Goal: Information Seeking & Learning: Learn about a topic

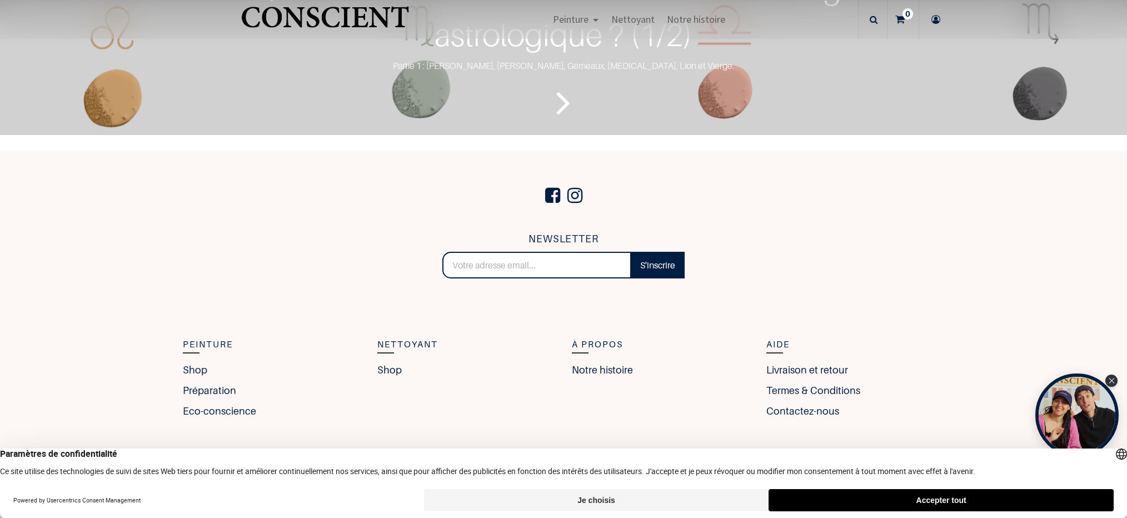
scroll to position [2315, 0]
click at [568, 128] on icon "Lire la suite" at bounding box center [563, 102] width 14 height 52
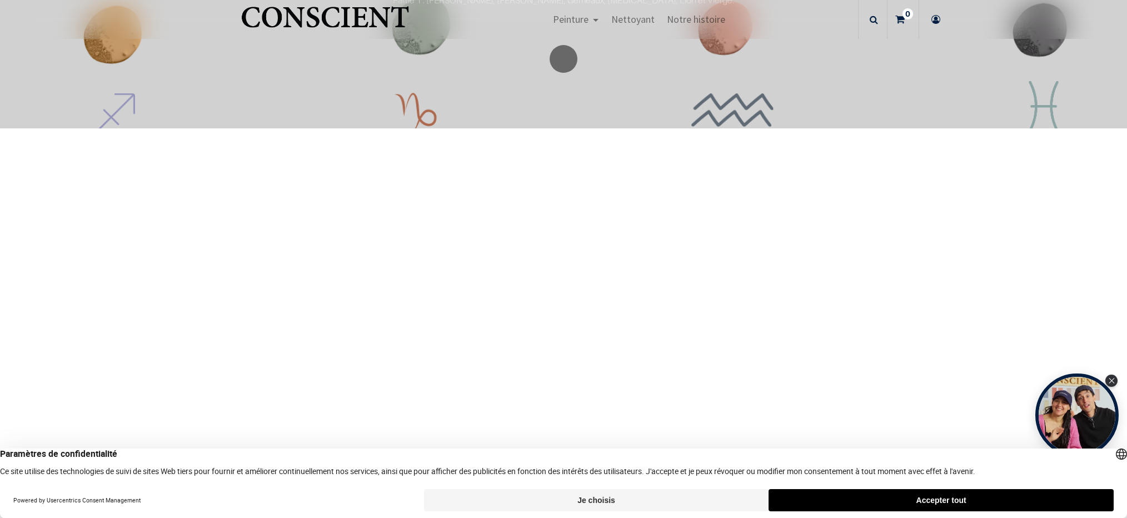
scroll to position [2363, 0]
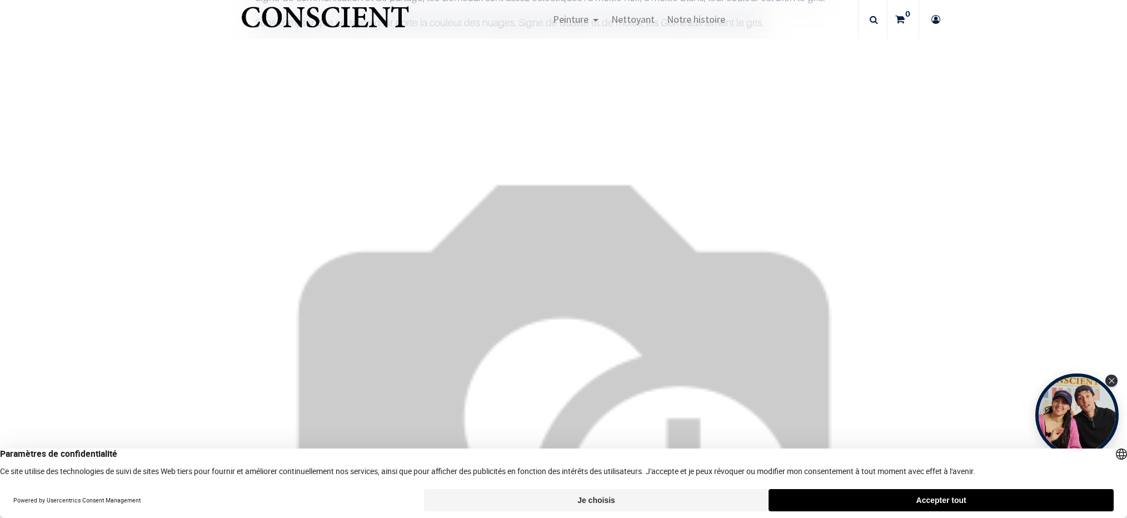
scroll to position [2442, 0]
click at [912, 496] on button "Accepter tout" at bounding box center [941, 500] width 345 height 22
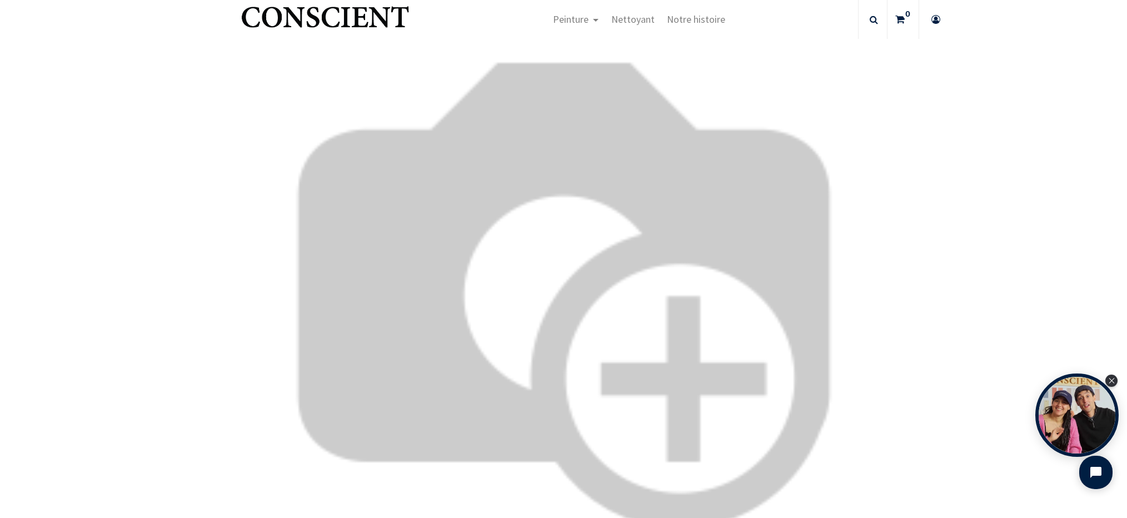
scroll to position [3493, 0]
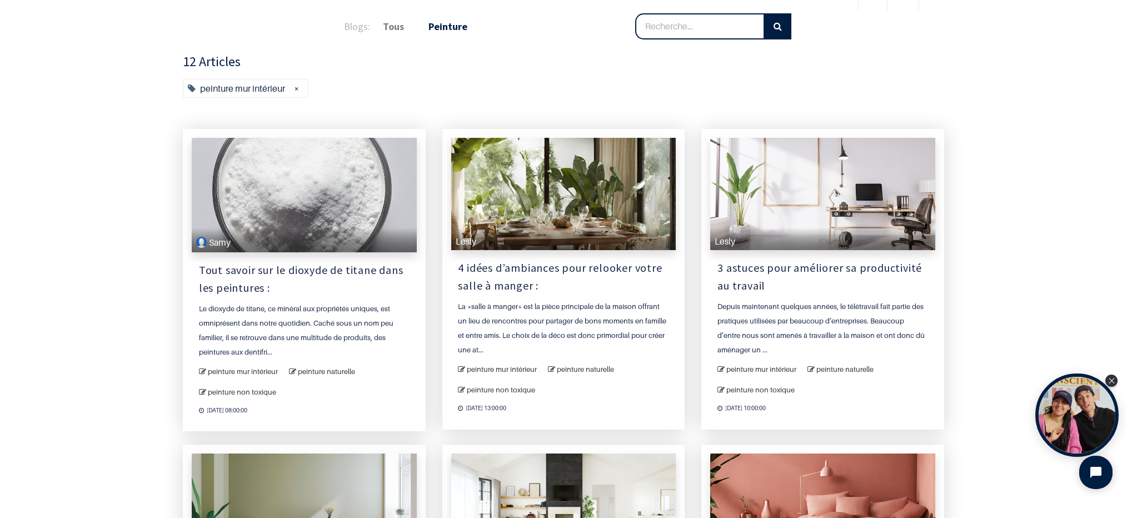
scroll to position [66, 0]
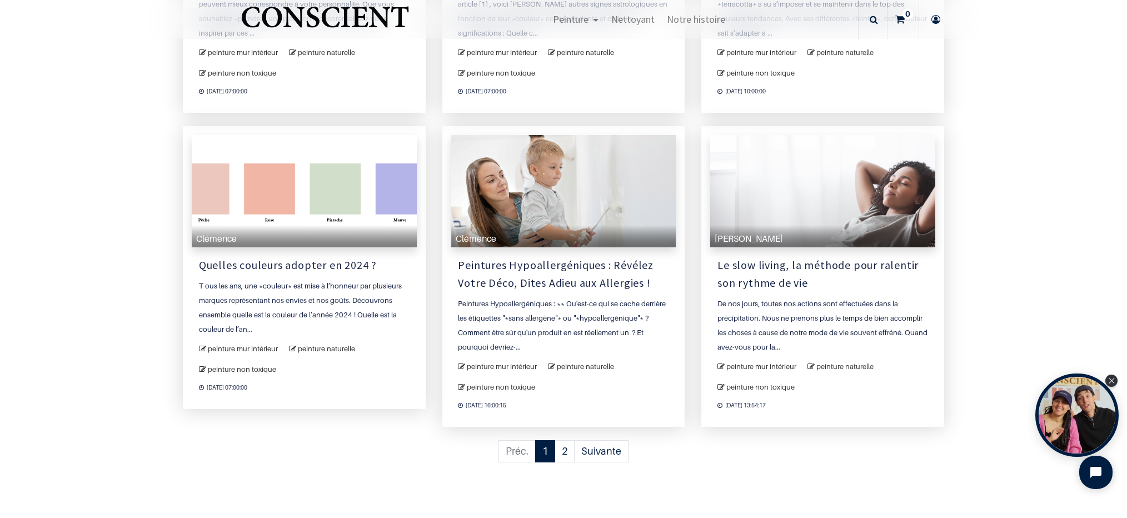
scroll to position [941, 0]
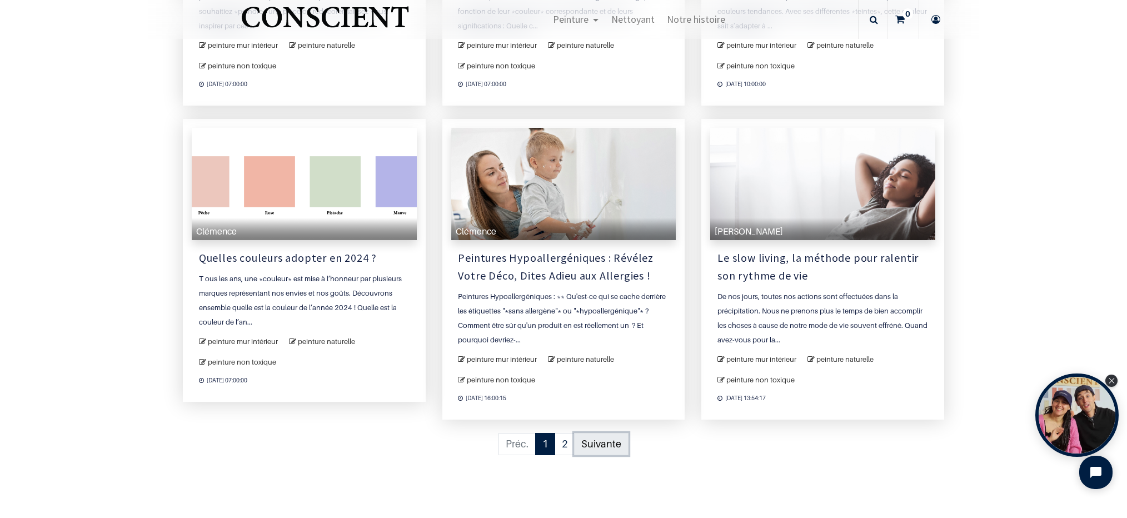
click at [604, 444] on link "Suivante" at bounding box center [601, 444] width 54 height 23
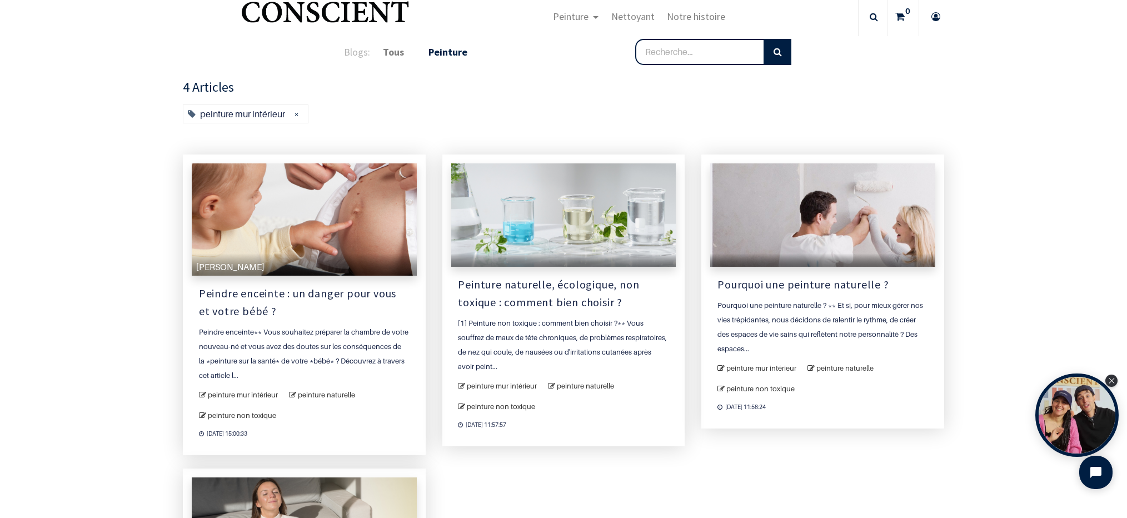
scroll to position [21, 0]
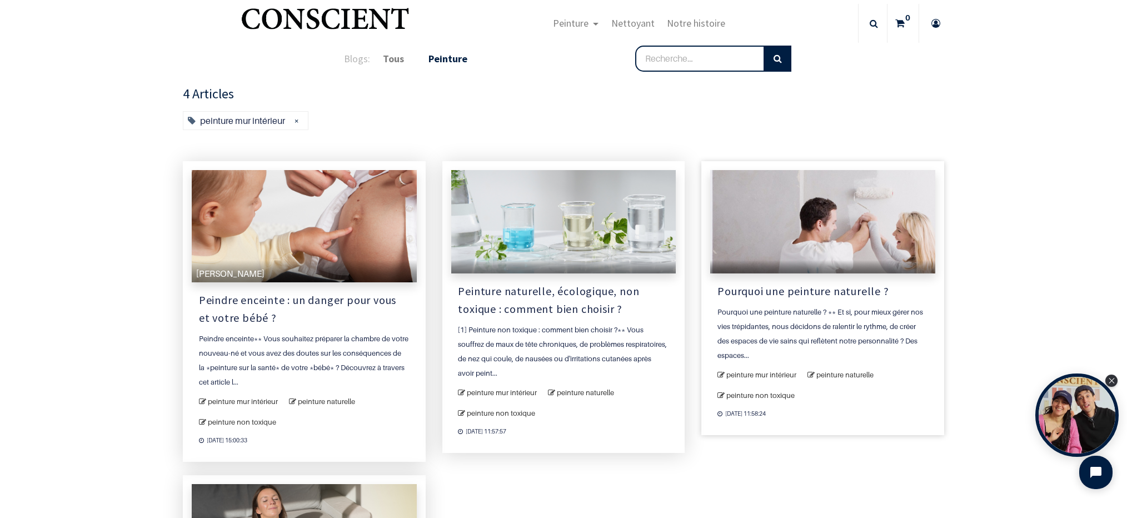
click at [822, 292] on link "Pourquoi une peinture naturelle ?" at bounding box center [823, 291] width 211 height 18
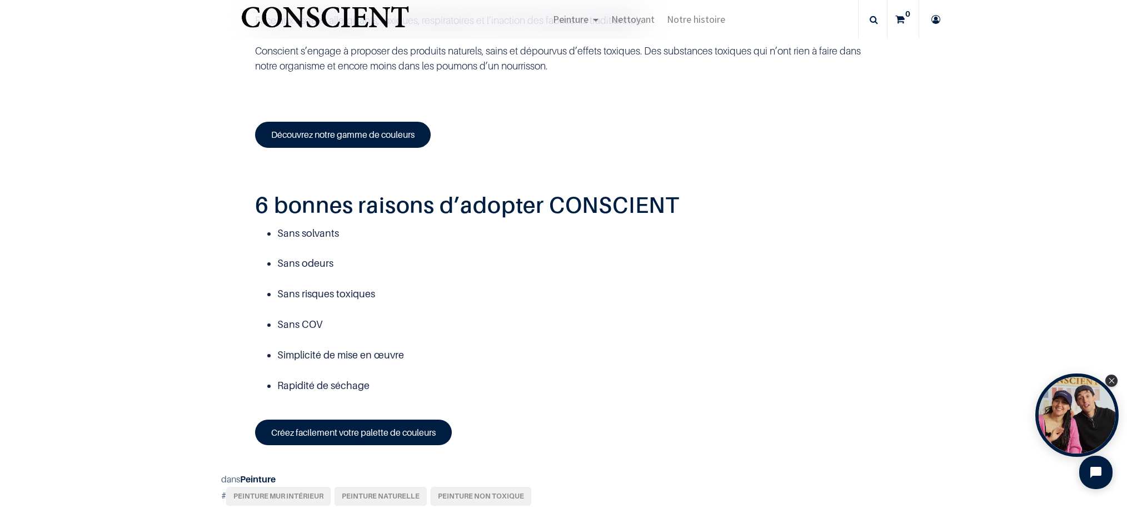
scroll to position [1111, 0]
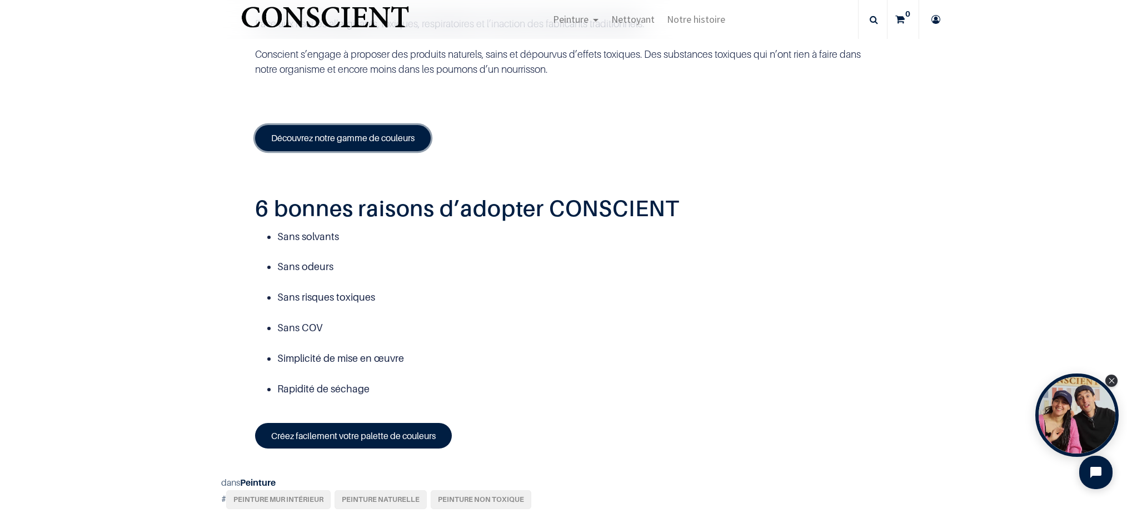
click at [355, 151] on link "Découvrez notre gamme de couleurs" at bounding box center [343, 138] width 176 height 26
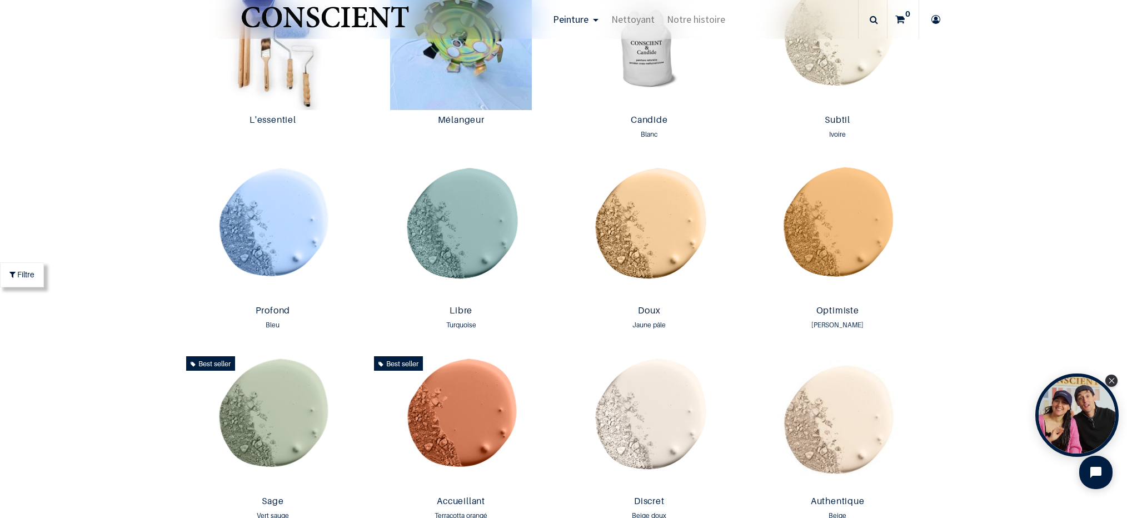
scroll to position [709, 0]
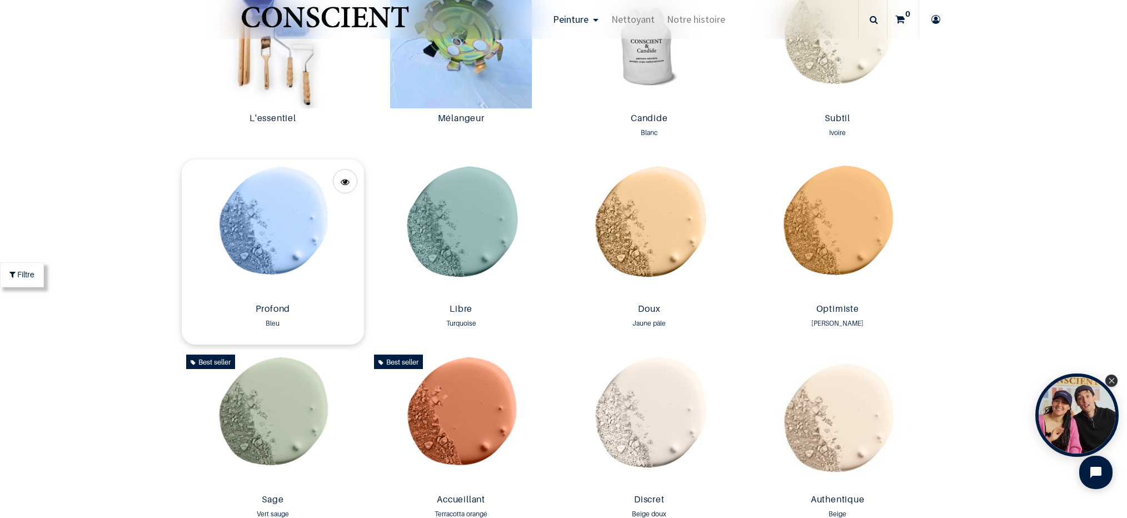
click at [267, 250] on img at bounding box center [273, 230] width 183 height 140
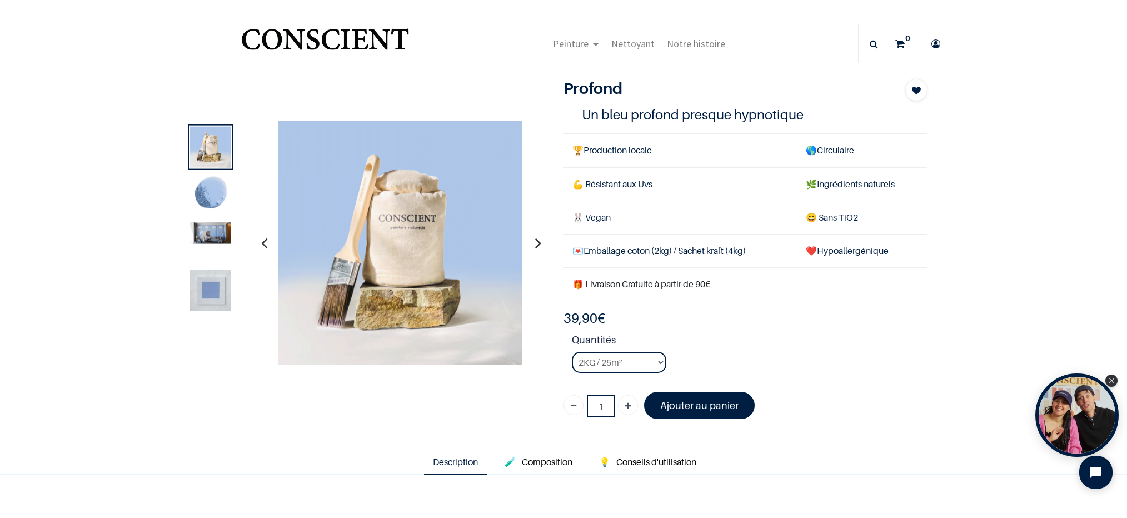
click at [206, 290] on img at bounding box center [210, 290] width 41 height 41
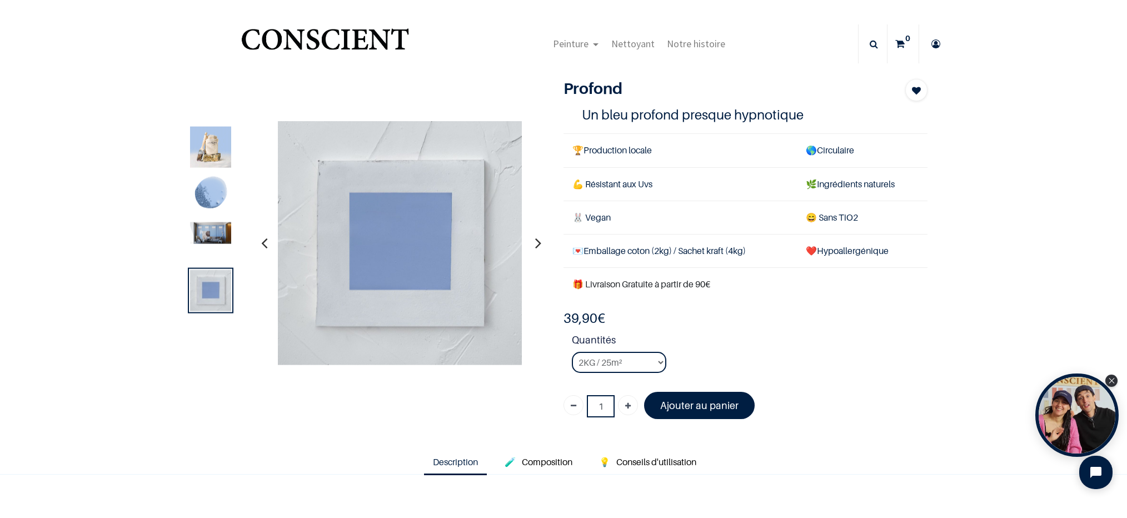
click at [206, 290] on img at bounding box center [210, 290] width 41 height 41
click at [217, 234] on img at bounding box center [210, 231] width 41 height 22
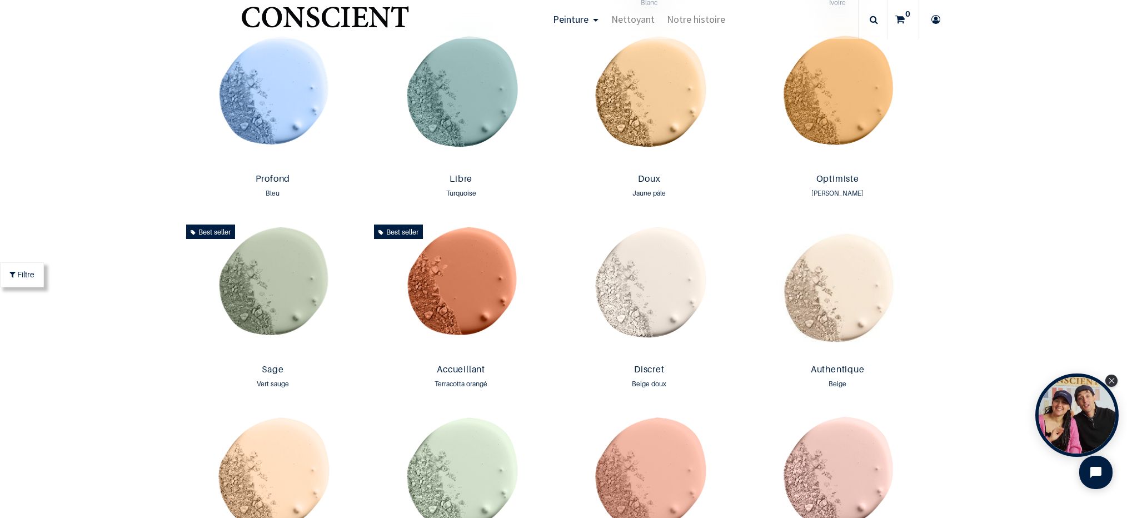
scroll to position [841, 0]
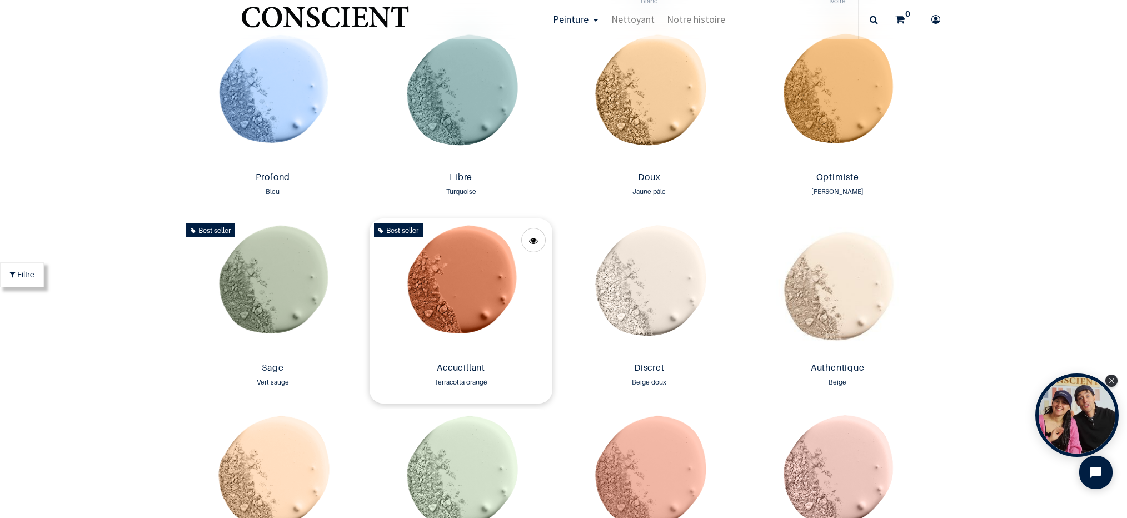
click at [461, 325] on img at bounding box center [461, 288] width 183 height 140
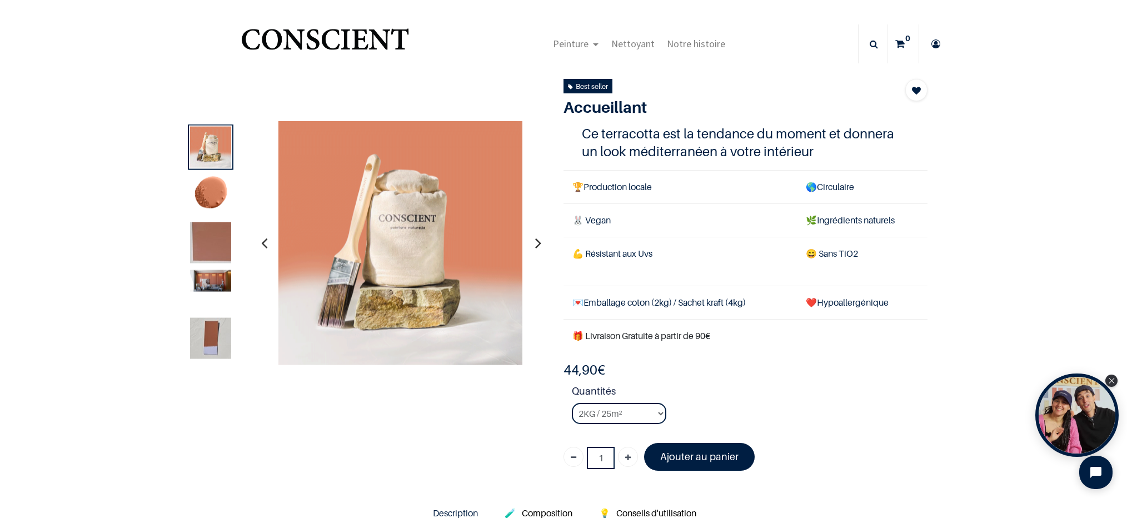
click at [220, 277] on img at bounding box center [210, 281] width 41 height 22
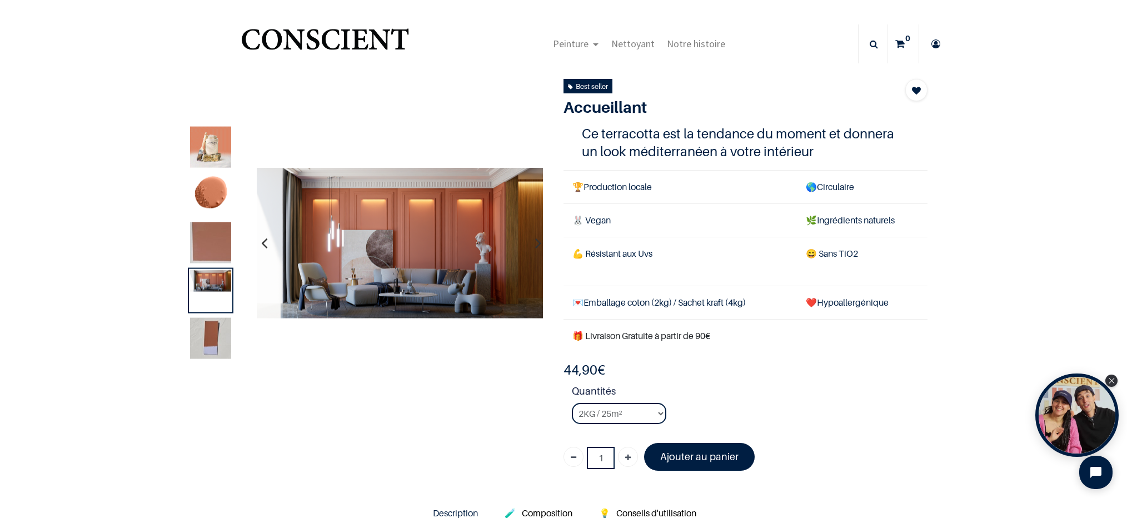
click at [219, 241] on img at bounding box center [210, 242] width 41 height 41
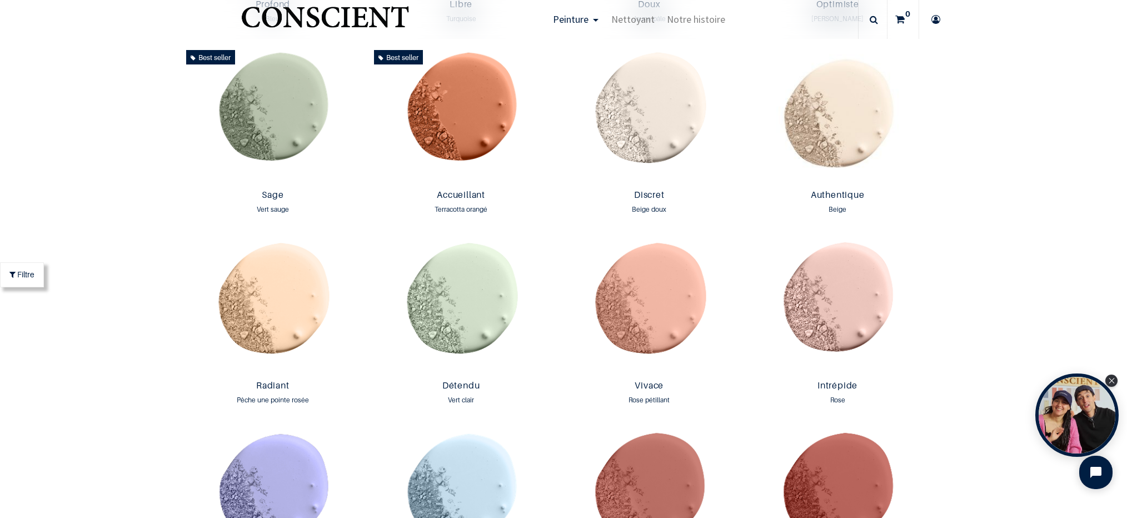
scroll to position [1014, 0]
click at [623, 301] on img at bounding box center [649, 306] width 183 height 140
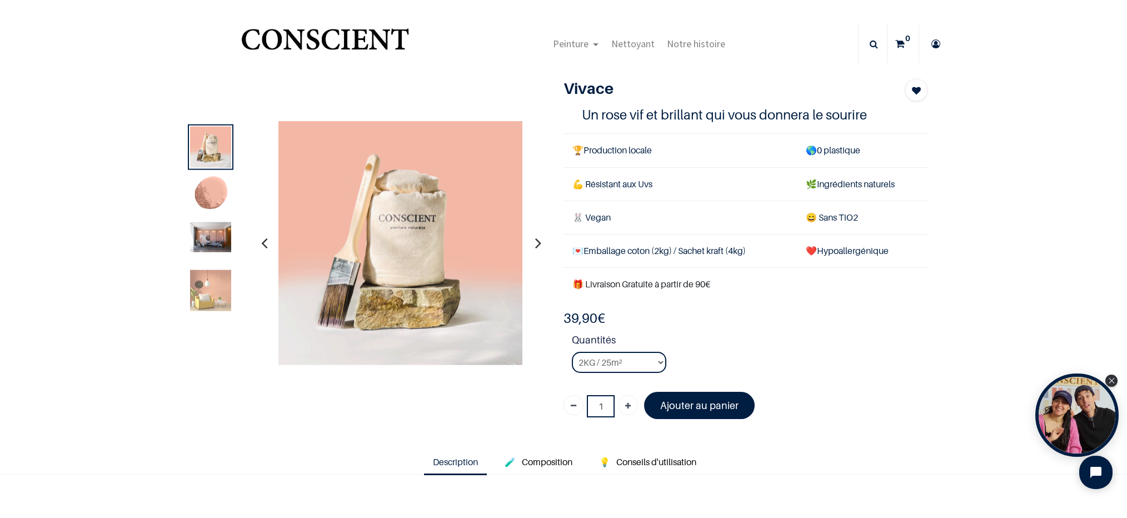
click at [205, 279] on img at bounding box center [210, 290] width 41 height 41
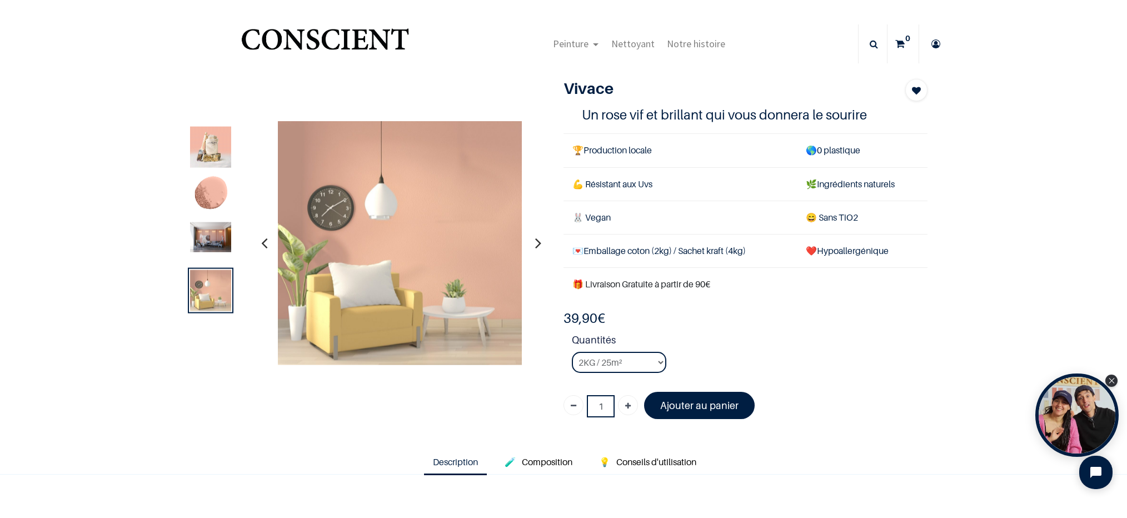
click at [213, 237] on img at bounding box center [210, 237] width 41 height 30
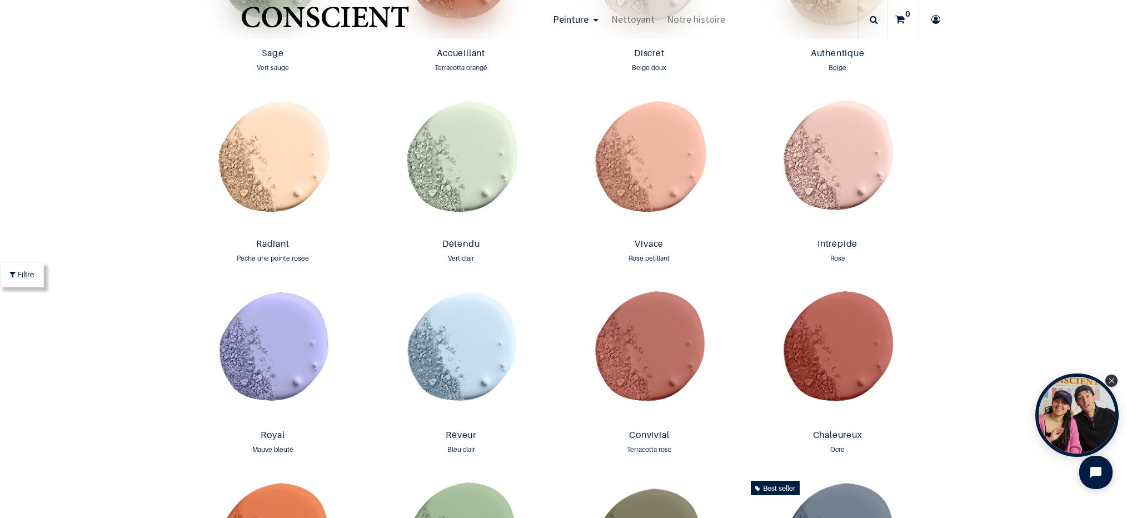
scroll to position [1157, 0]
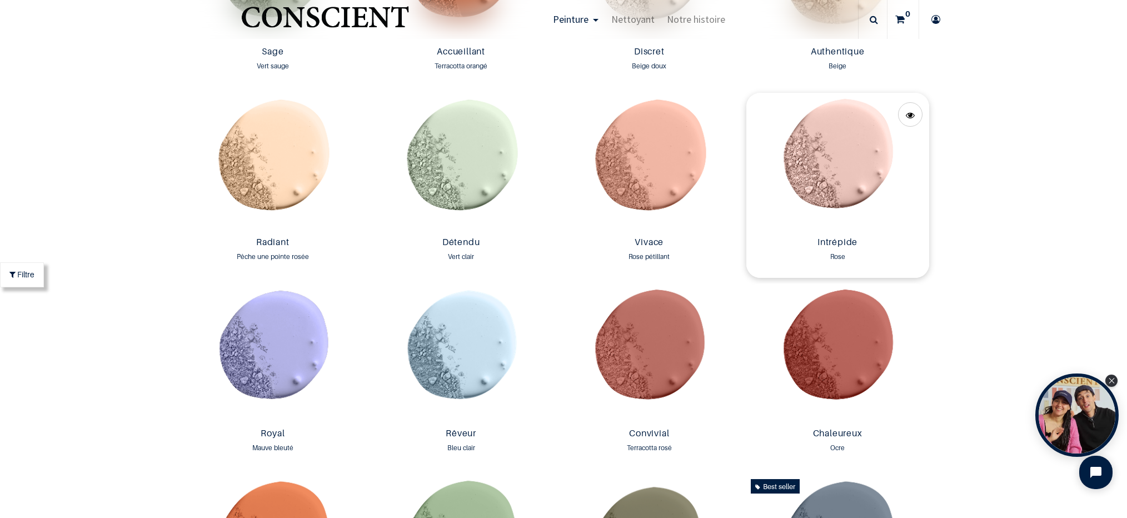
click at [827, 143] on img at bounding box center [838, 163] width 183 height 140
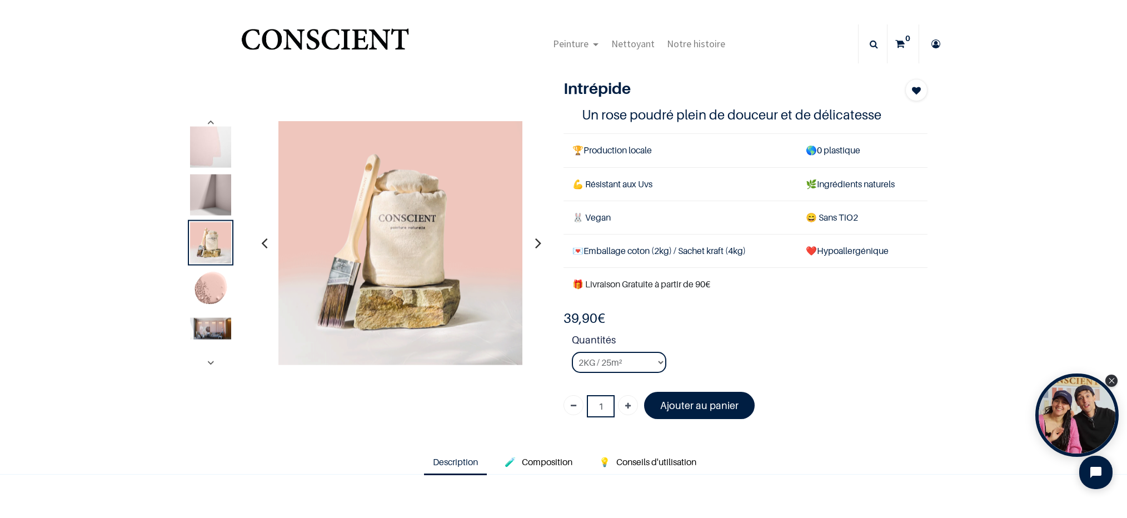
click at [224, 325] on img at bounding box center [210, 328] width 41 height 22
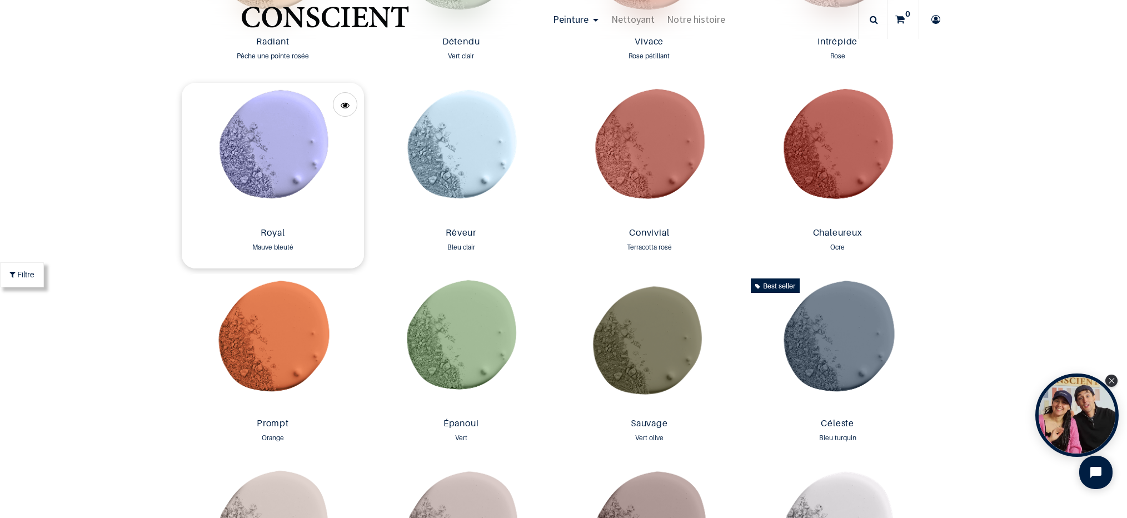
scroll to position [1360, 0]
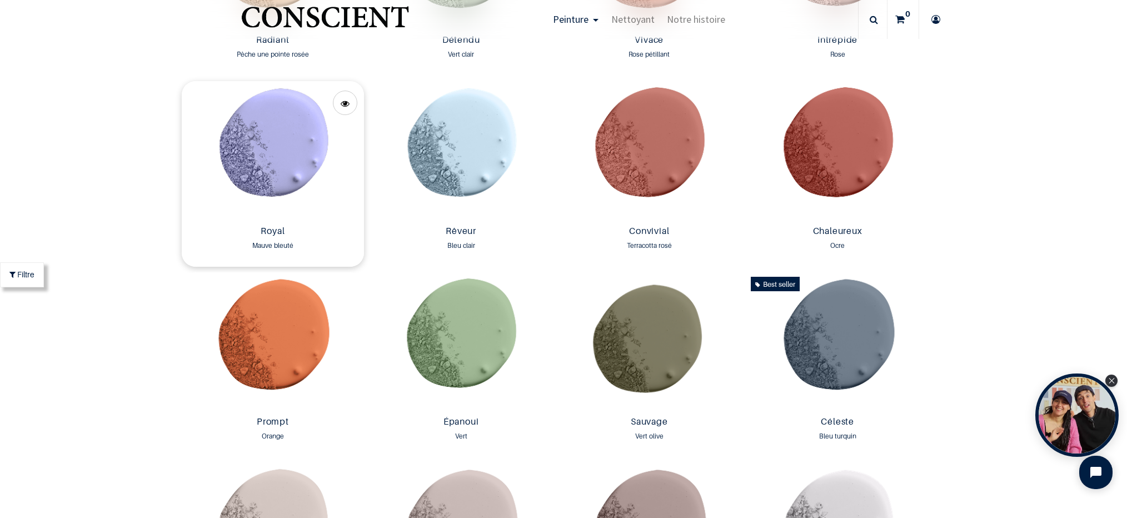
click at [270, 150] on img at bounding box center [273, 151] width 183 height 140
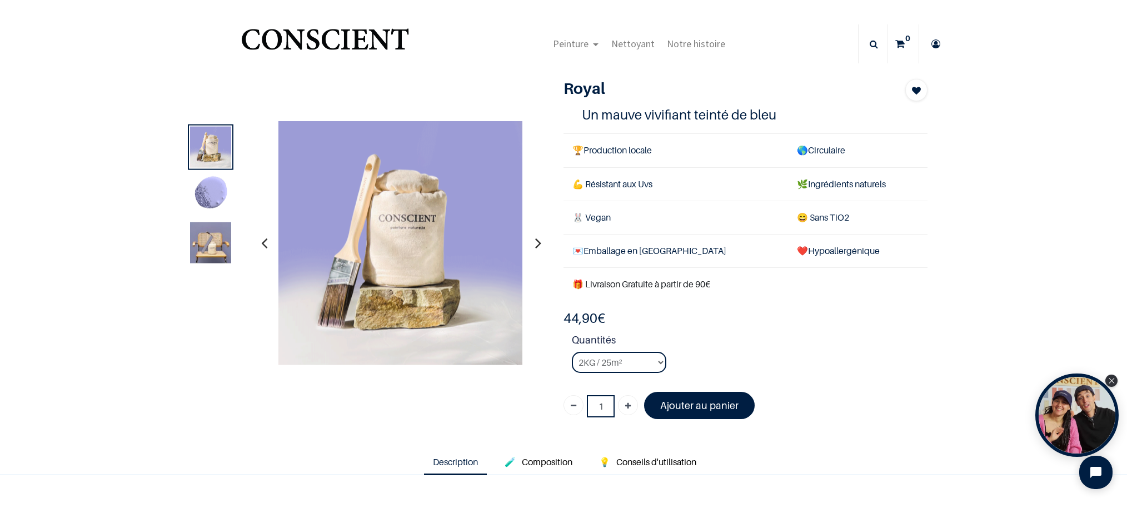
click at [206, 225] on img at bounding box center [210, 242] width 41 height 41
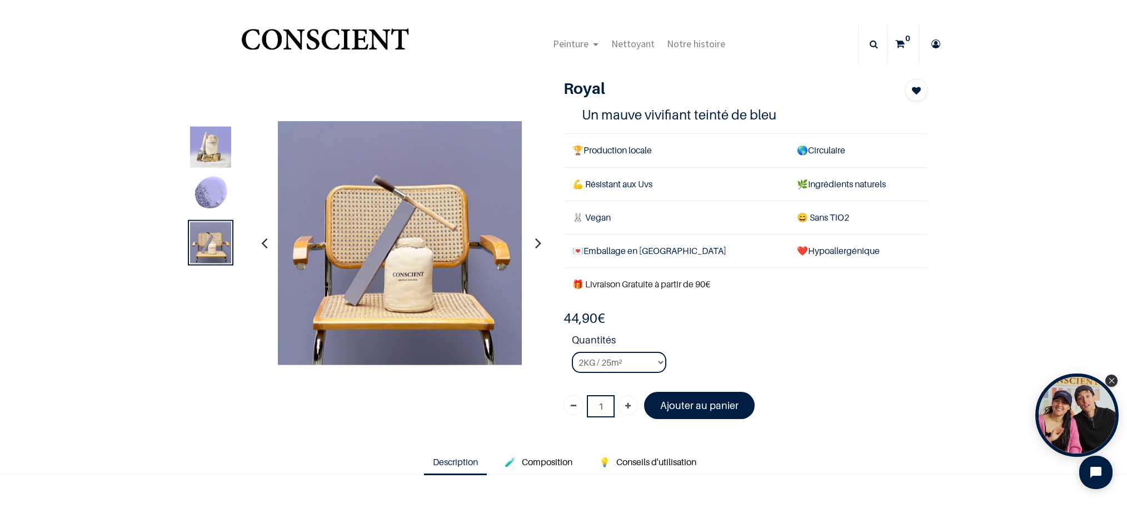
click at [213, 192] on img at bounding box center [210, 194] width 41 height 41
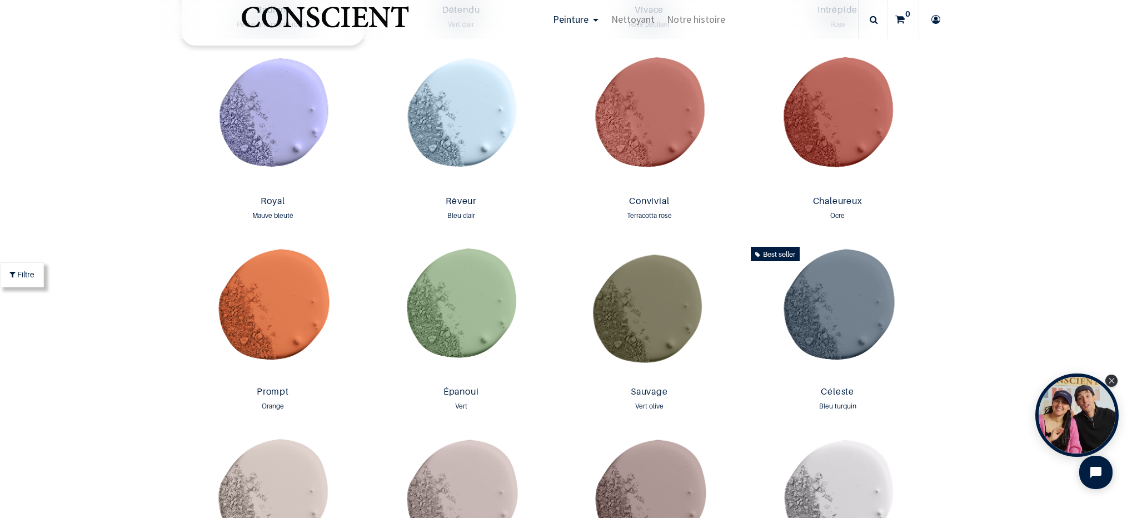
scroll to position [1396, 0]
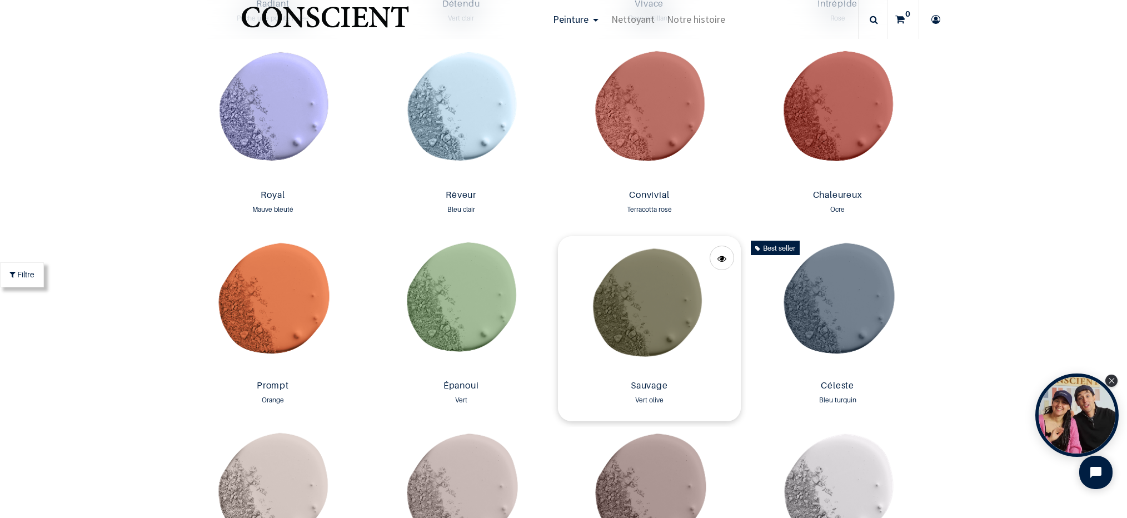
click at [655, 288] on img at bounding box center [649, 306] width 183 height 140
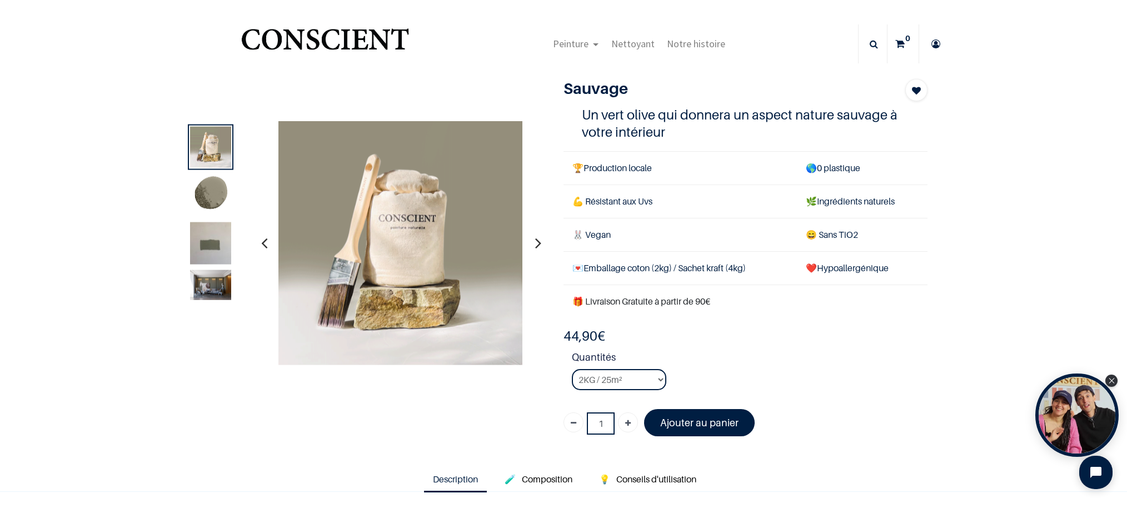
scroll to position [9, 0]
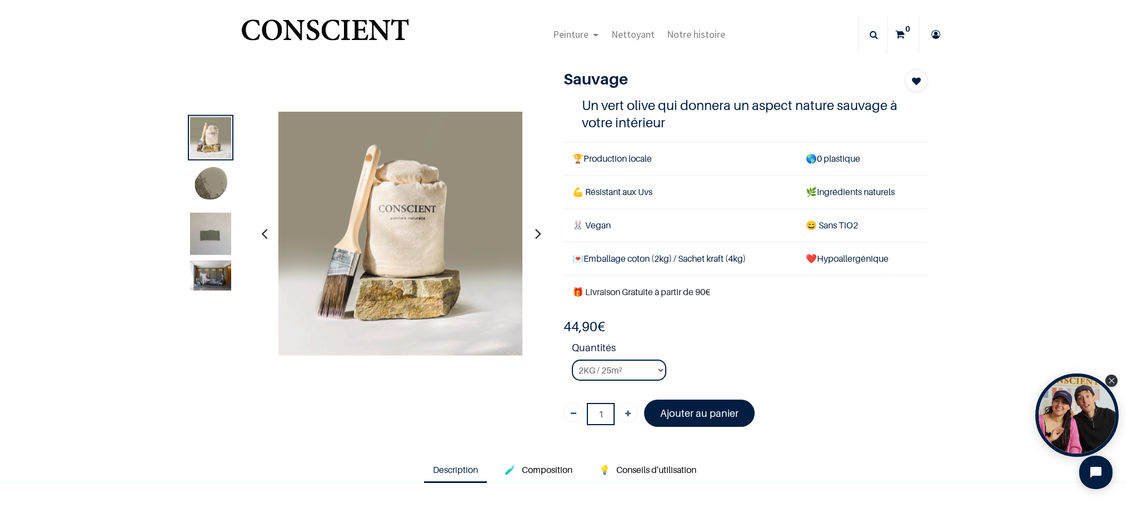
click at [208, 270] on img at bounding box center [210, 275] width 41 height 30
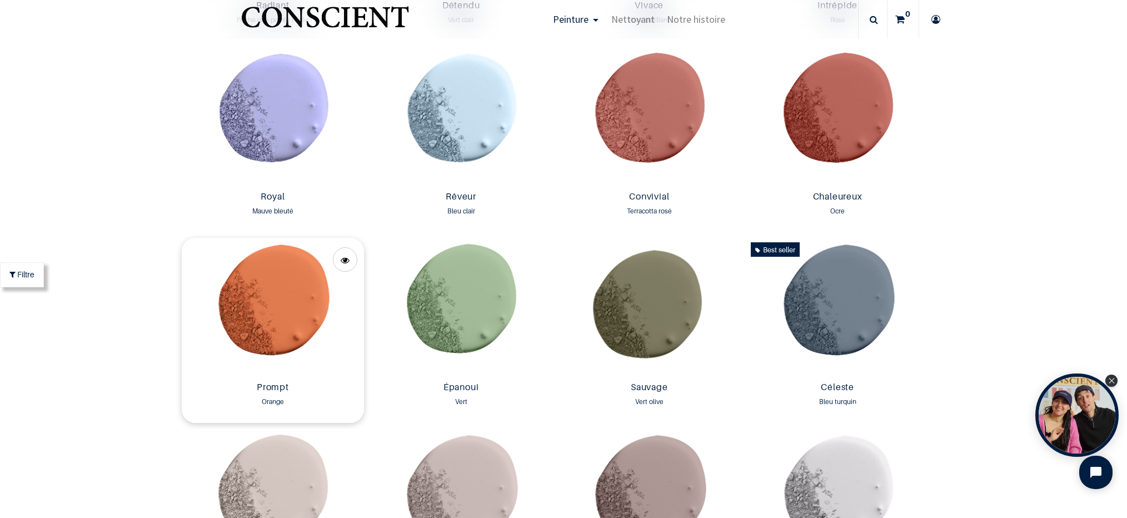
scroll to position [1396, 0]
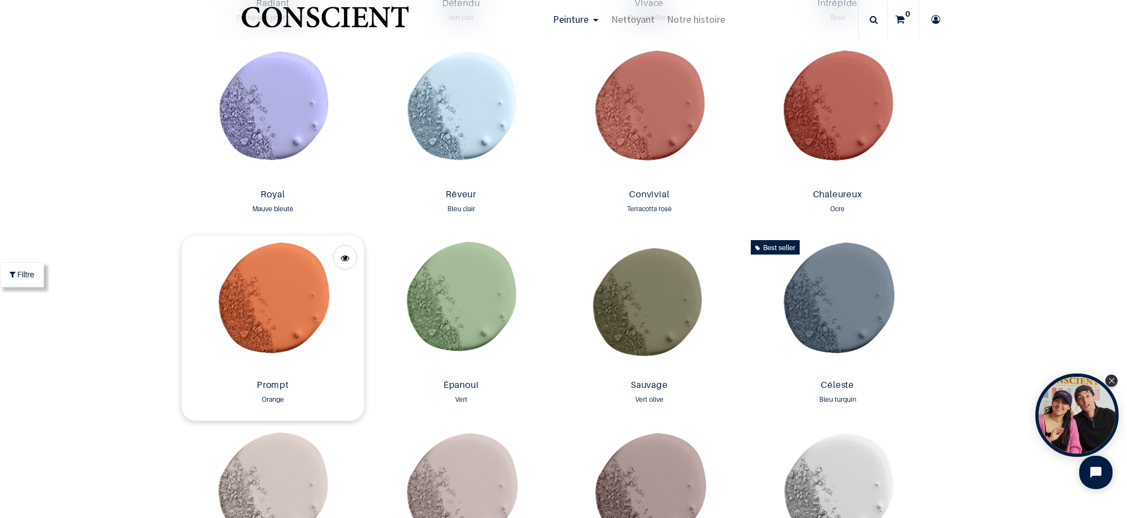
click at [268, 292] on img at bounding box center [273, 306] width 183 height 140
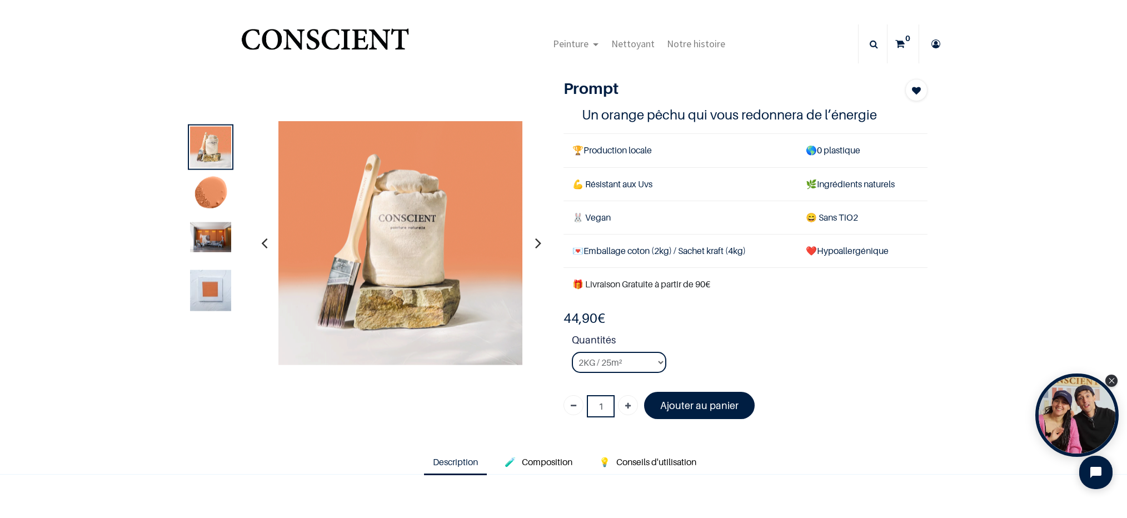
scroll to position [1, 0]
click at [211, 242] on img at bounding box center [210, 236] width 41 height 30
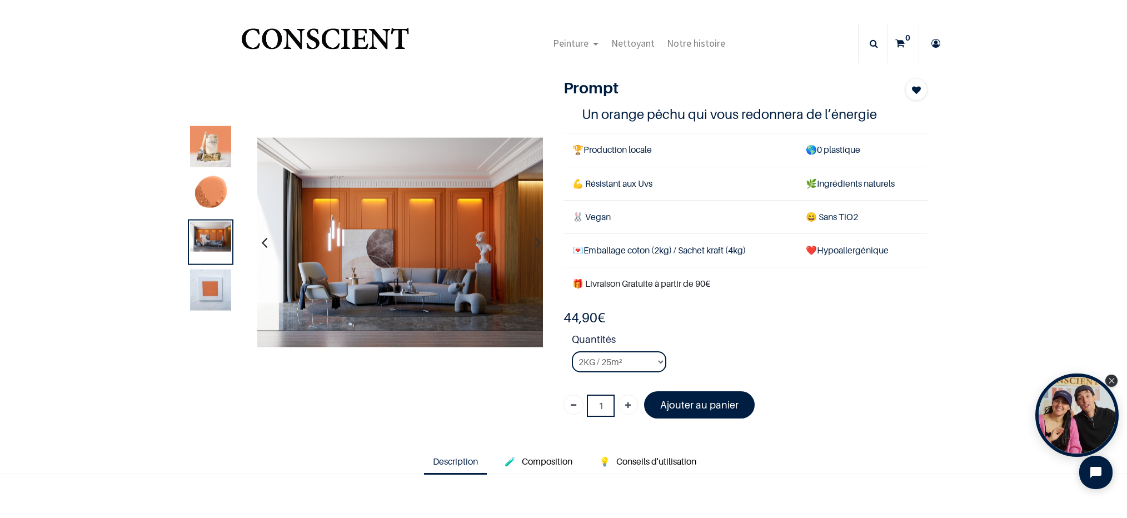
click at [216, 285] on img at bounding box center [210, 289] width 41 height 41
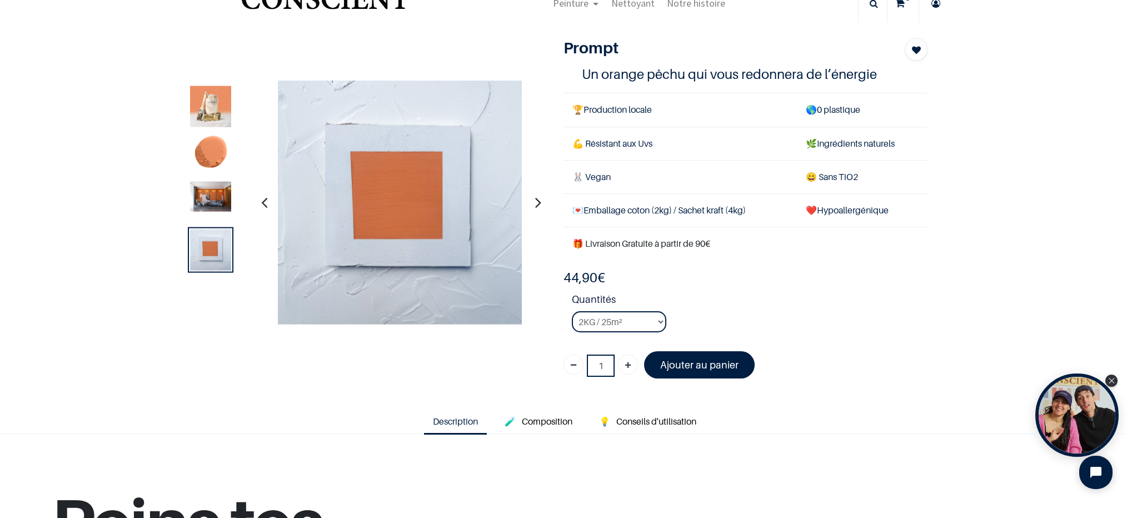
scroll to position [42, 0]
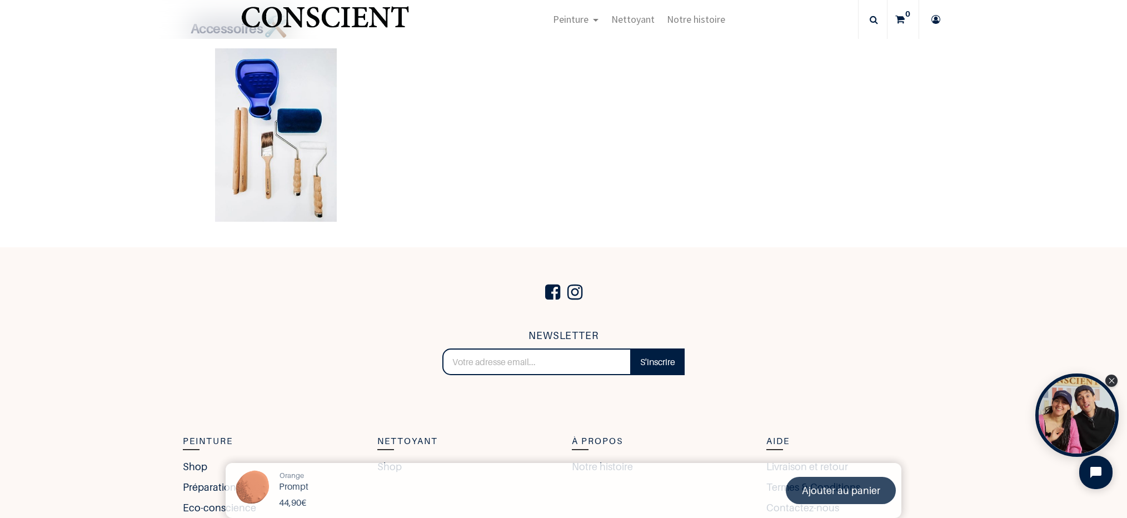
scroll to position [2467, 0]
